Goal: Obtain resource: Download file/media

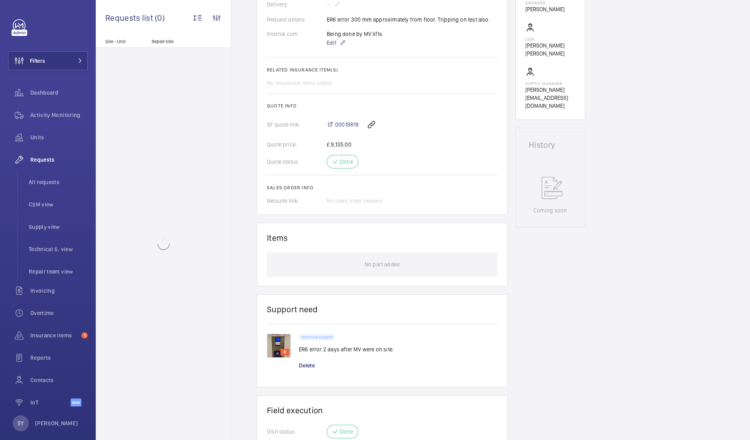
scroll to position [370, 0]
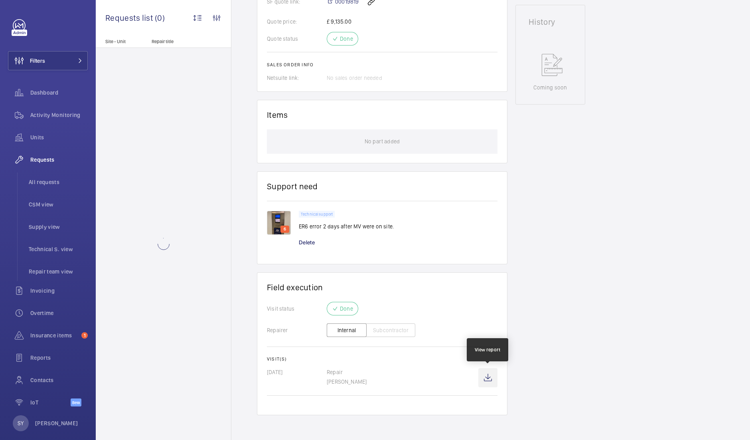
click at [492, 376] on wm-front-icon-button at bounding box center [488, 377] width 19 height 19
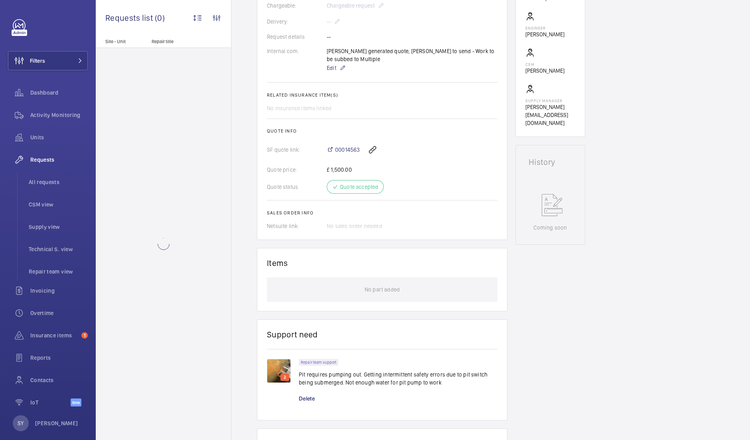
scroll to position [362, 0]
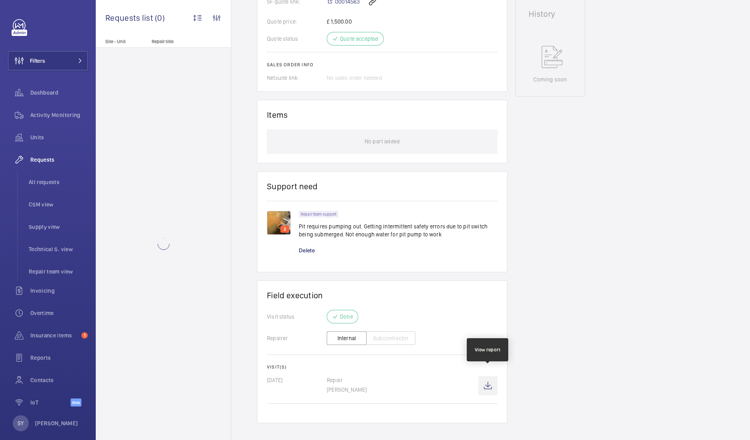
click at [487, 378] on wm-front-icon-button at bounding box center [488, 385] width 19 height 19
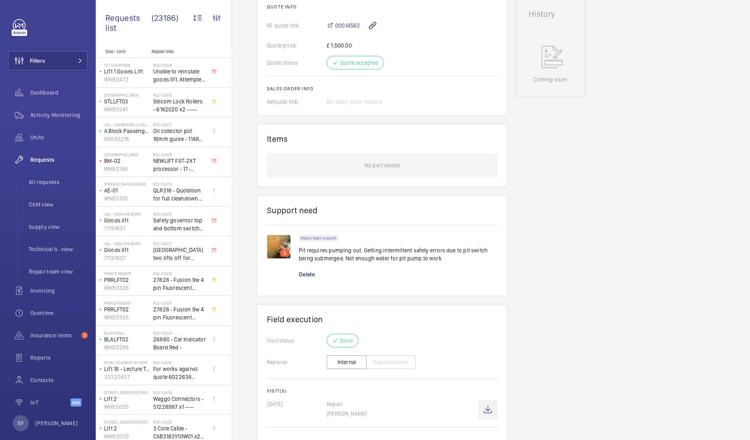
scroll to position [394, 0]
